Goal: Information Seeking & Learning: Learn about a topic

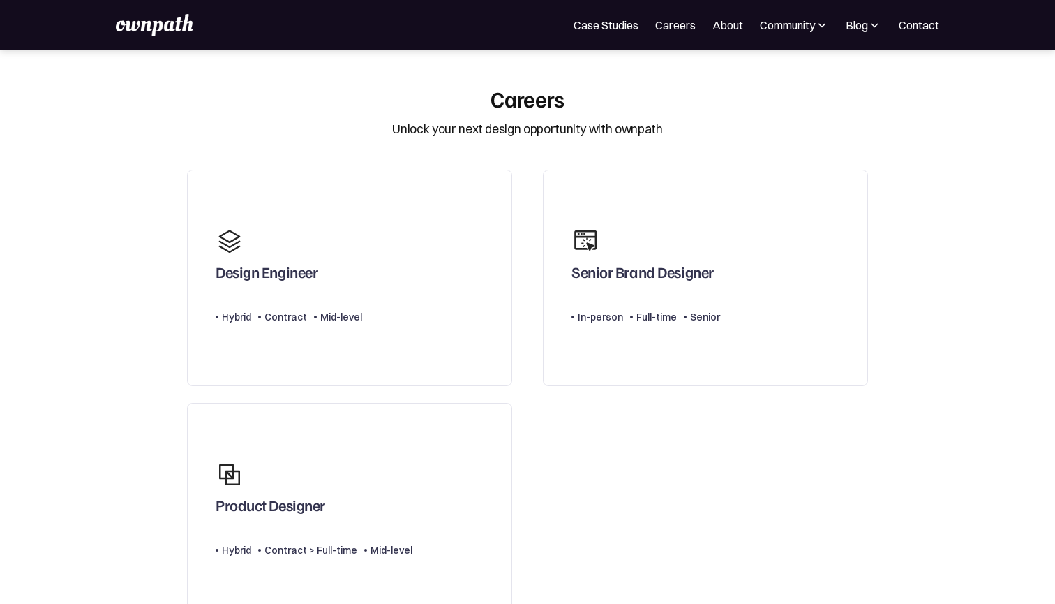
click at [172, 22] on img at bounding box center [154, 25] width 77 height 22
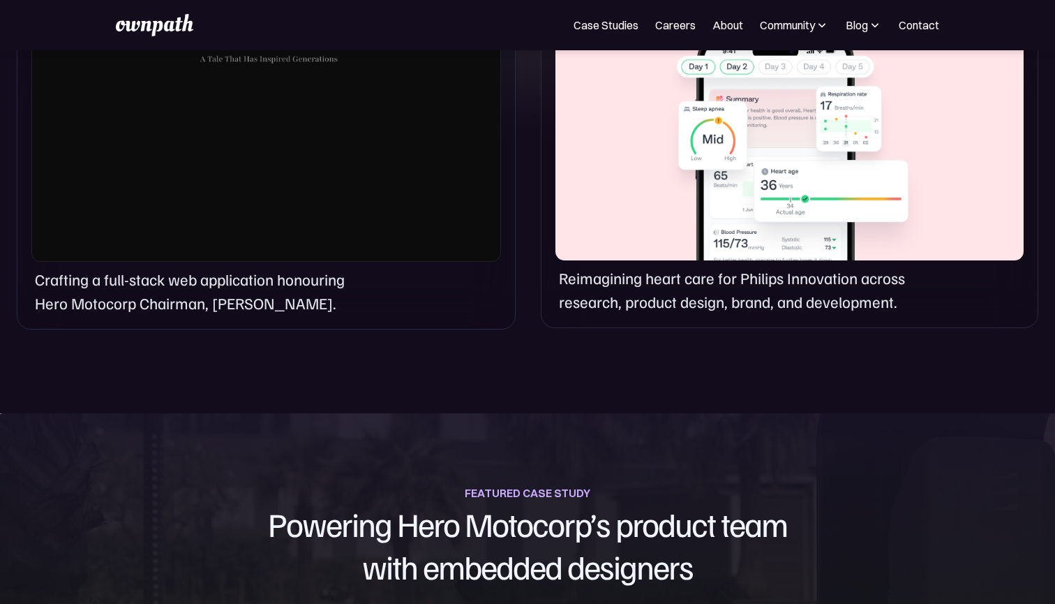
scroll to position [1511, 0]
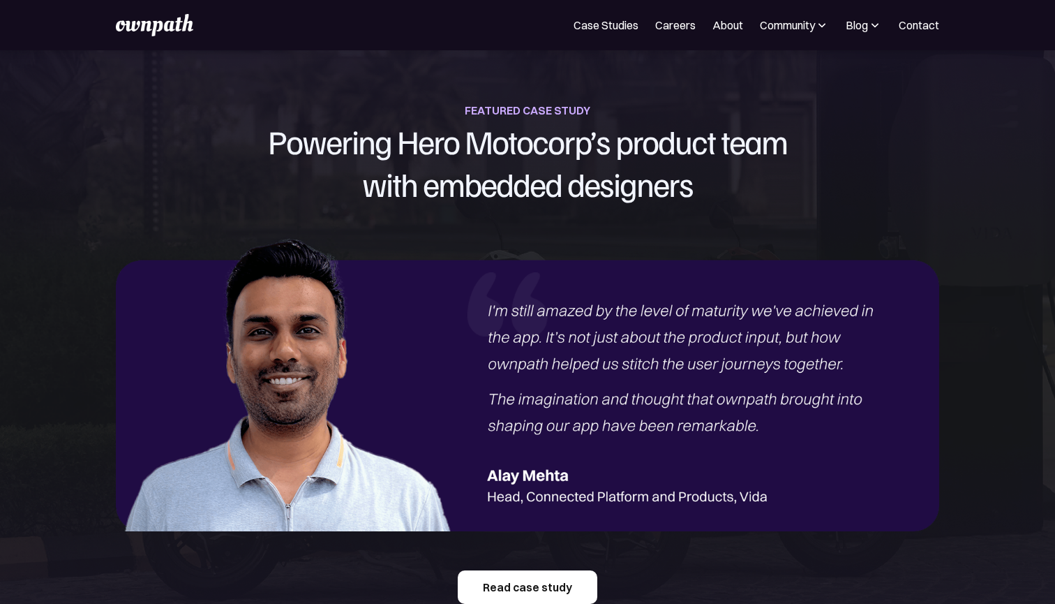
click at [511, 588] on link "Read case study" at bounding box center [528, 586] width 140 height 33
click at [593, 22] on link "Case Studies" at bounding box center [606, 25] width 65 height 17
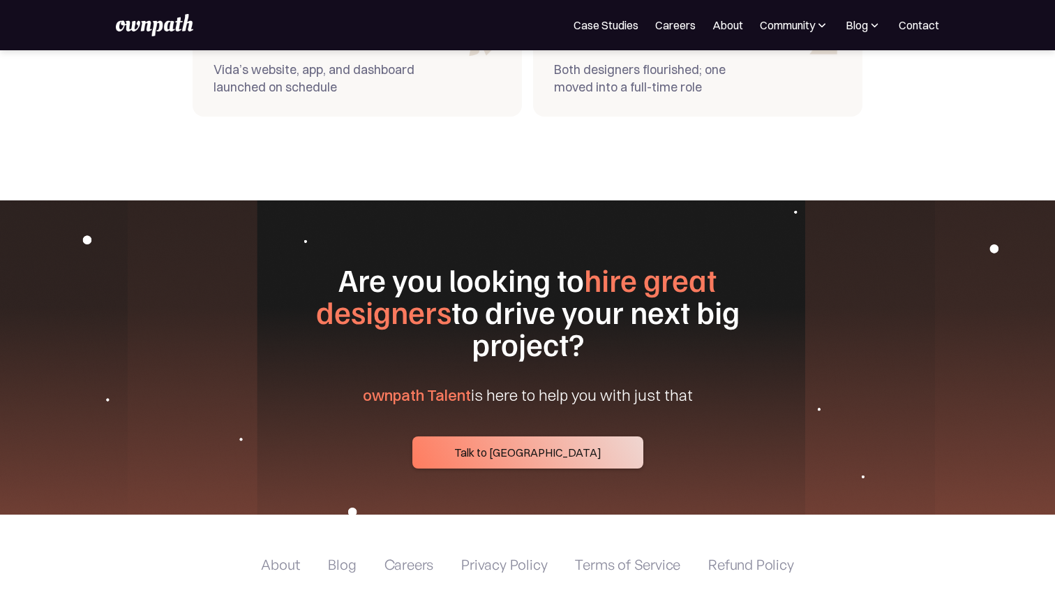
scroll to position [5137, 0]
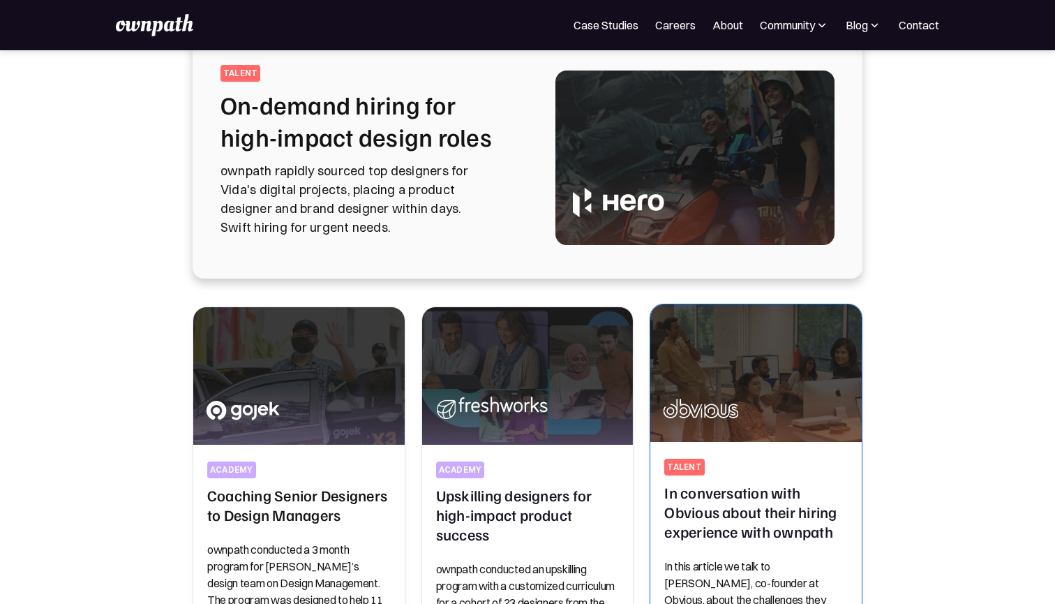
scroll to position [104, 0]
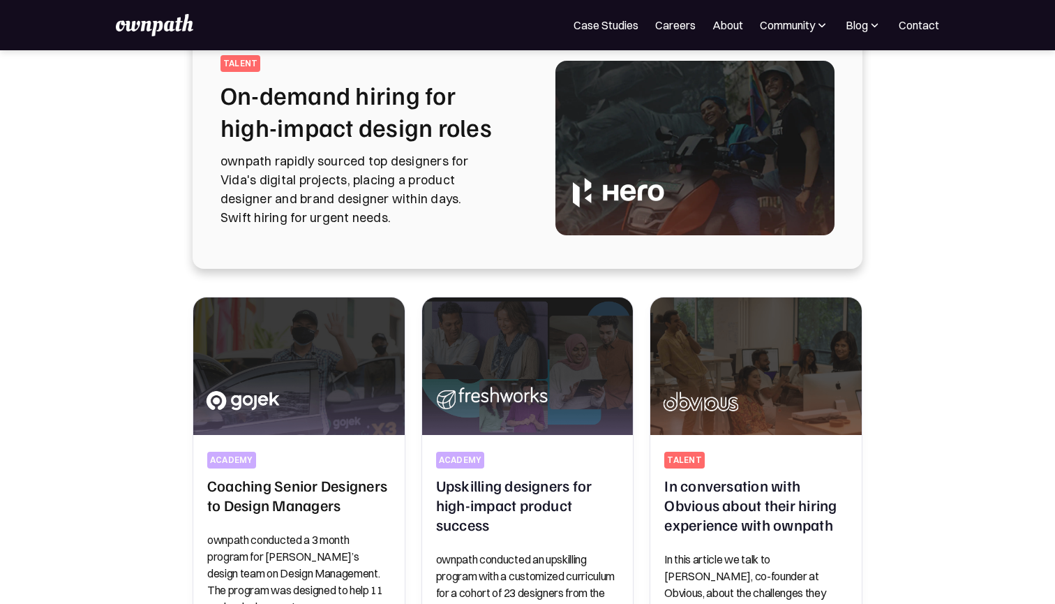
click at [124, 20] on img at bounding box center [154, 25] width 77 height 22
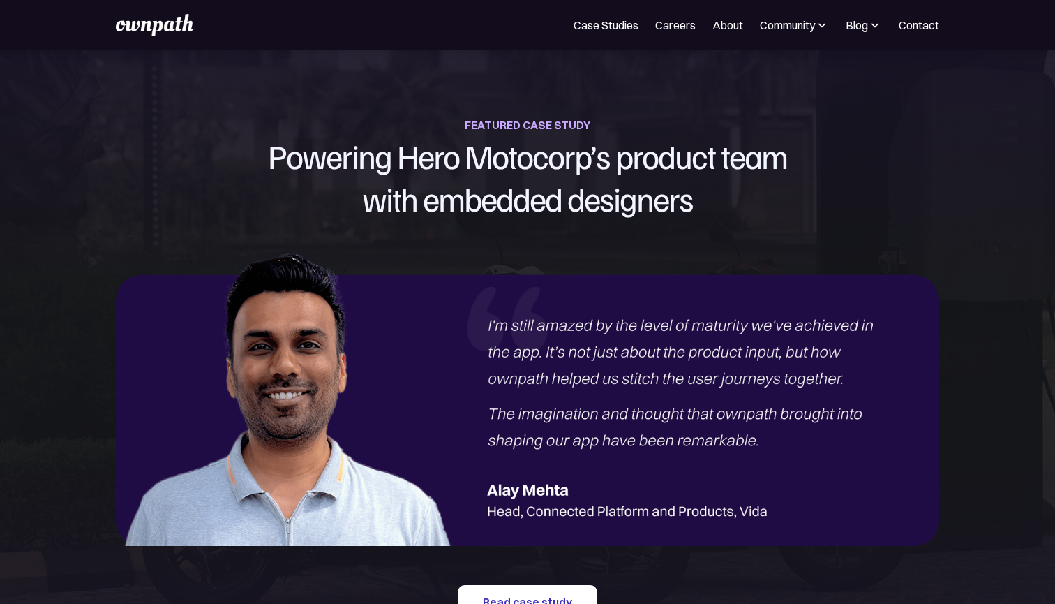
scroll to position [1566, 0]
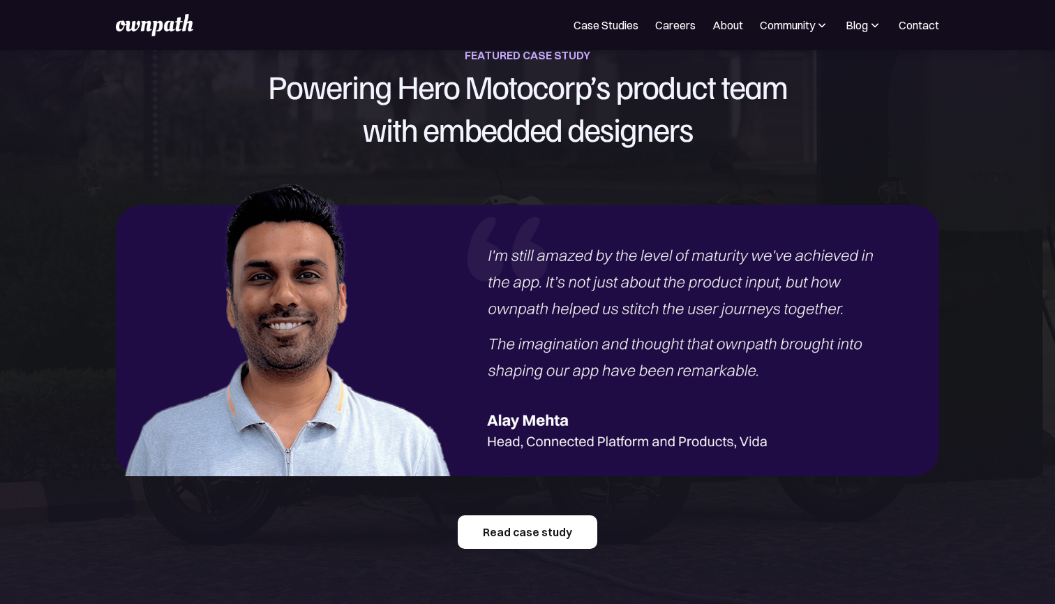
click at [540, 539] on link "Read case study" at bounding box center [528, 531] width 140 height 33
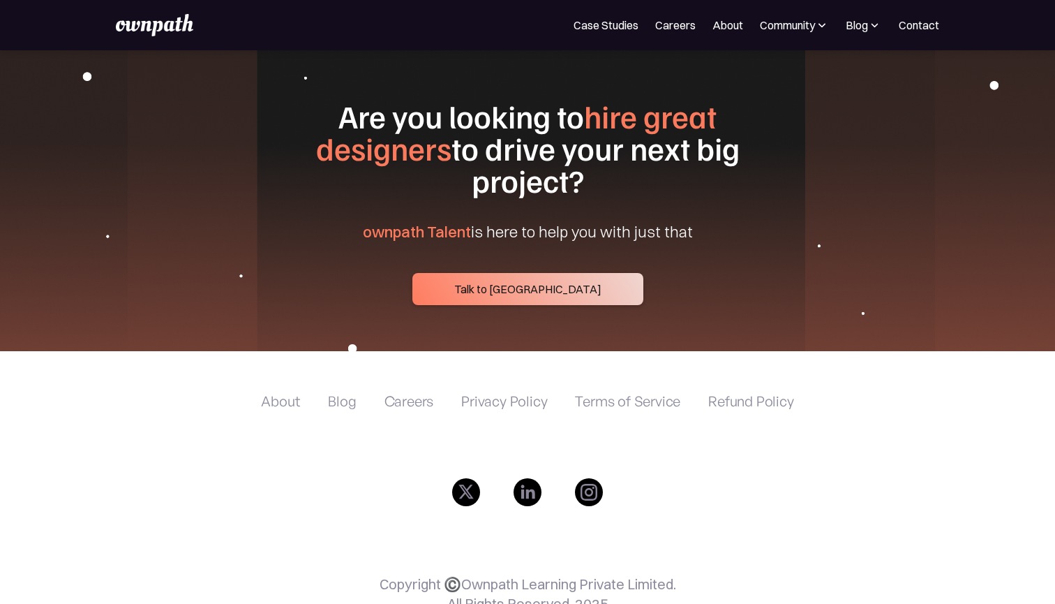
scroll to position [5391, 0]
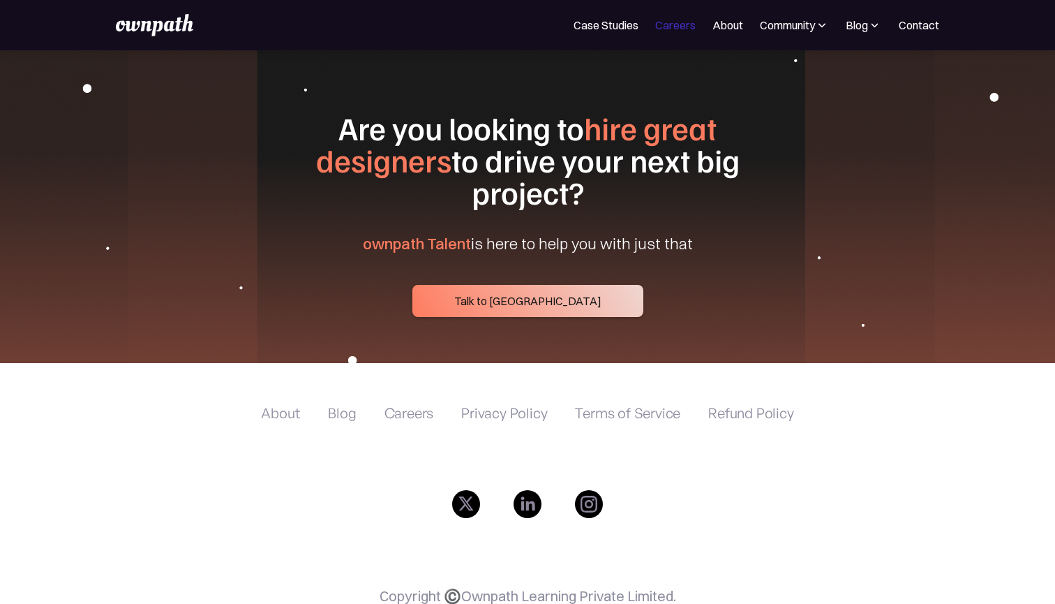
click at [682, 22] on link "Careers" at bounding box center [675, 25] width 40 height 17
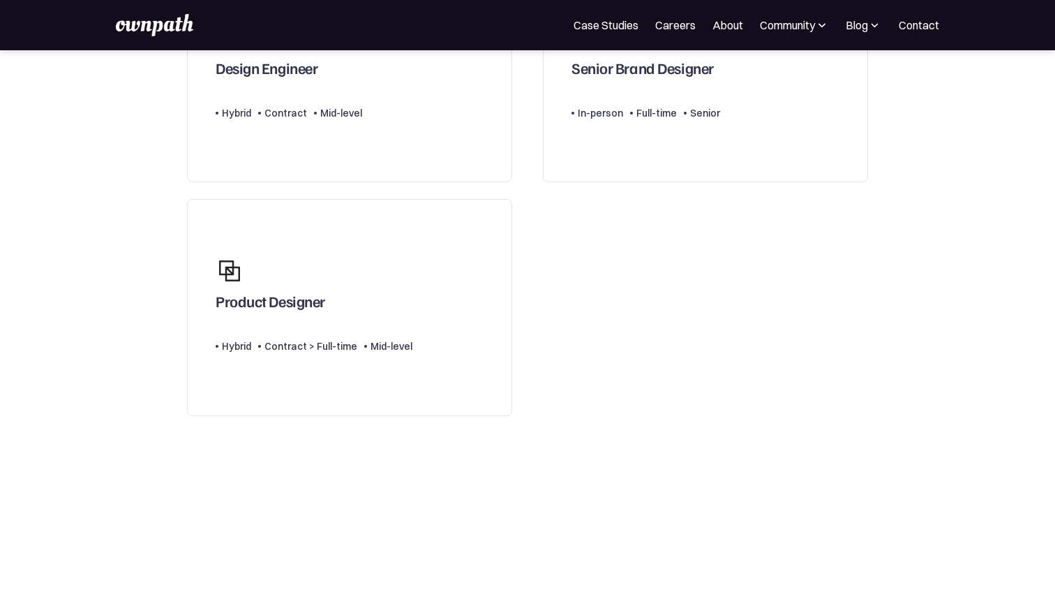
scroll to position [329, 0]
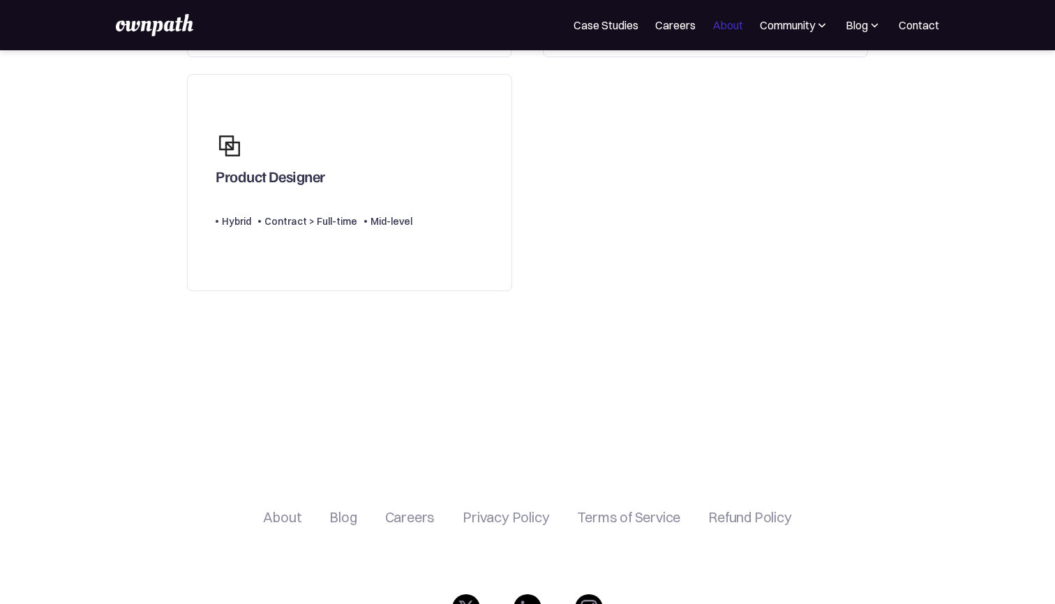
click at [713, 27] on link "About" at bounding box center [728, 25] width 31 height 17
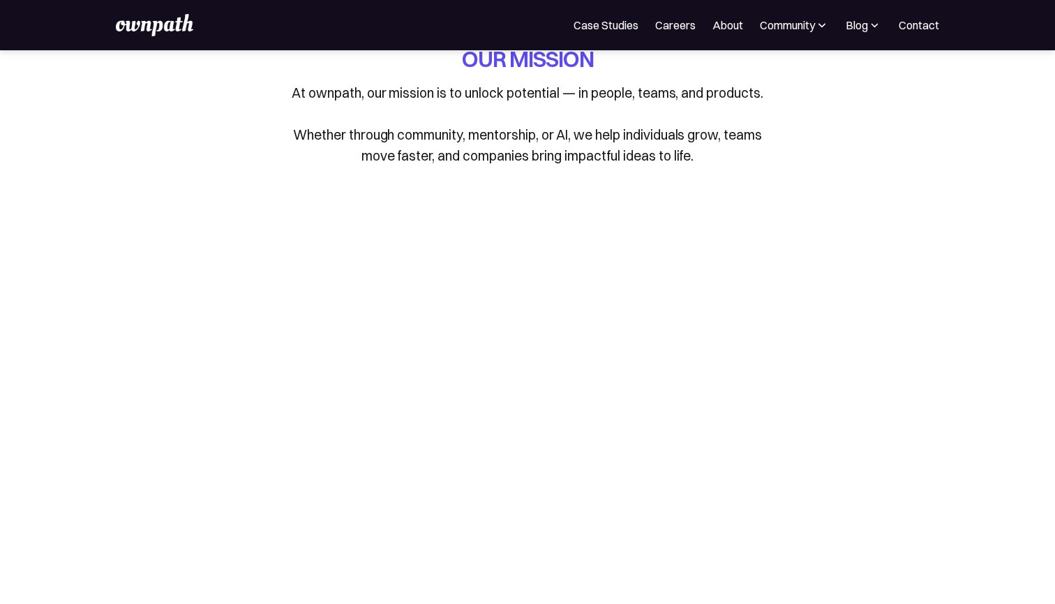
scroll to position [50, 0]
